Goal: Information Seeking & Learning: Check status

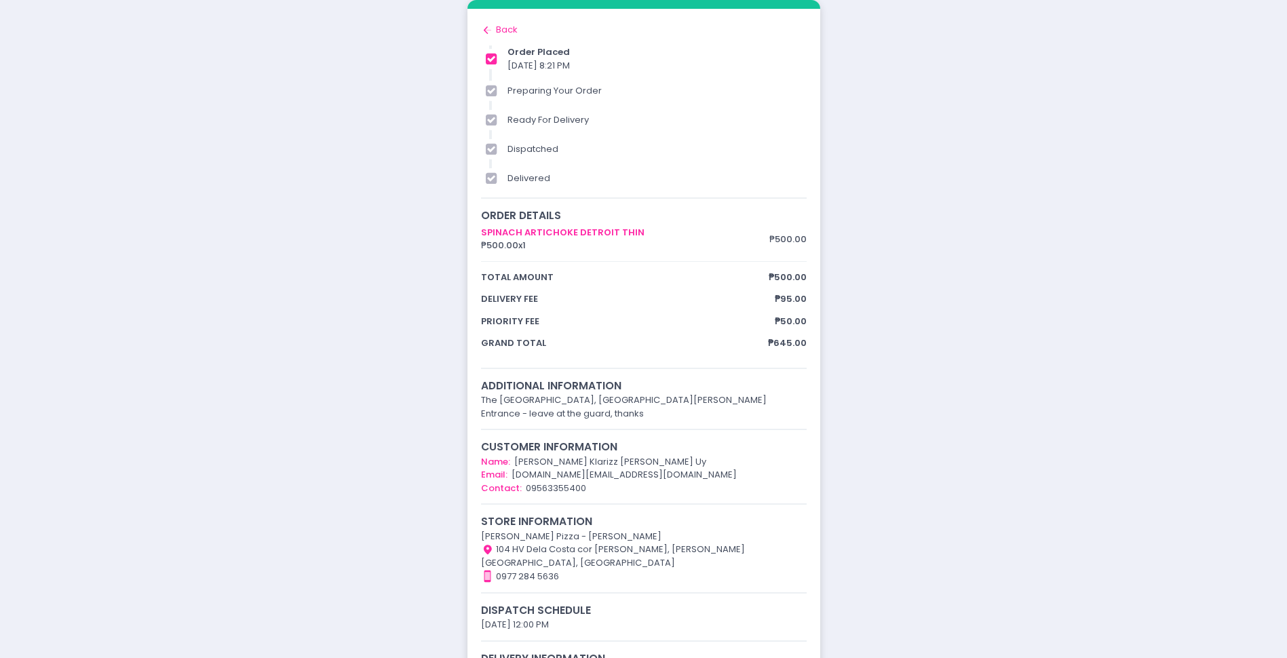
click at [512, 35] on div "Back to home Created with Sketch. Back" at bounding box center [644, 30] width 326 height 14
